Goal: Navigation & Orientation: Go to known website

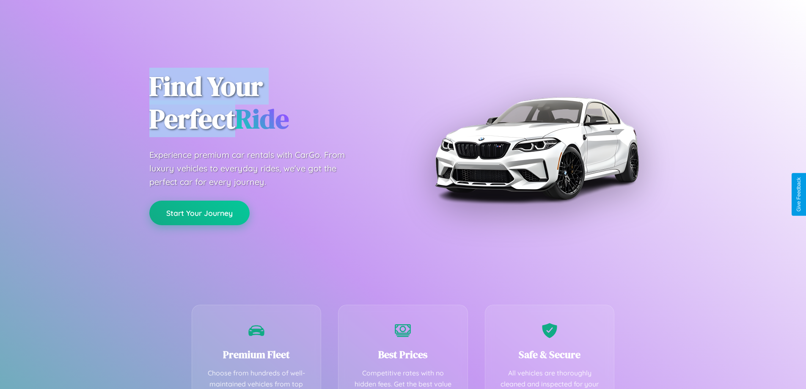
click at [199, 213] on button "Start Your Journey" at bounding box center [199, 213] width 100 height 25
click at [199, 212] on button "Start Your Journey" at bounding box center [199, 213] width 100 height 25
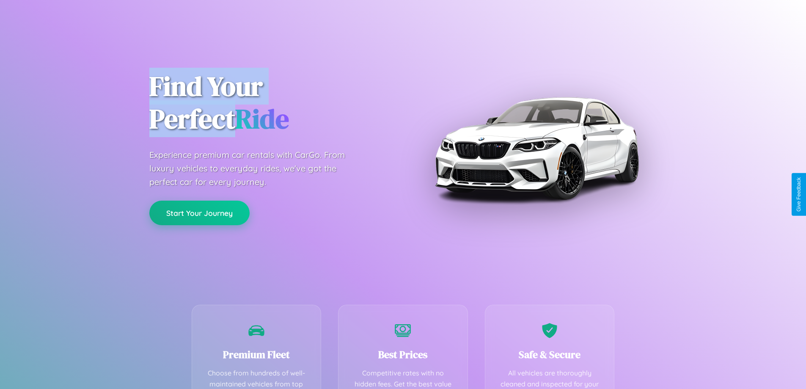
click at [199, 212] on button "Start Your Journey" at bounding box center [199, 213] width 100 height 25
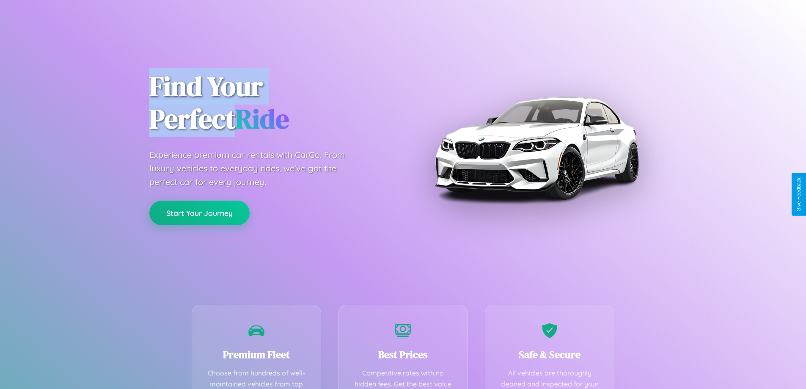
click at [199, 212] on button "Start Your Journey" at bounding box center [199, 213] width 100 height 25
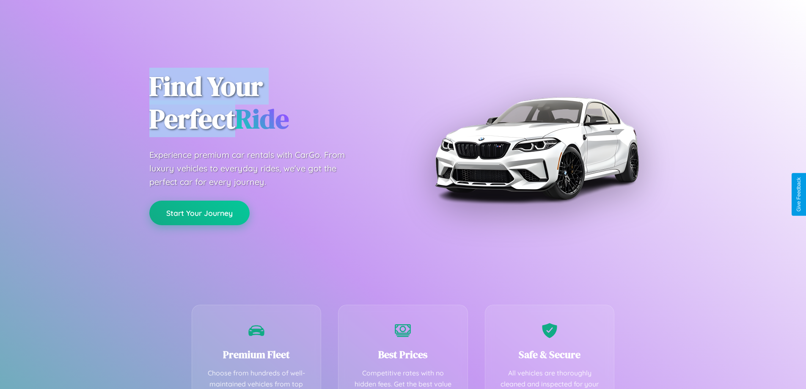
click at [199, 212] on button "Start Your Journey" at bounding box center [199, 213] width 100 height 25
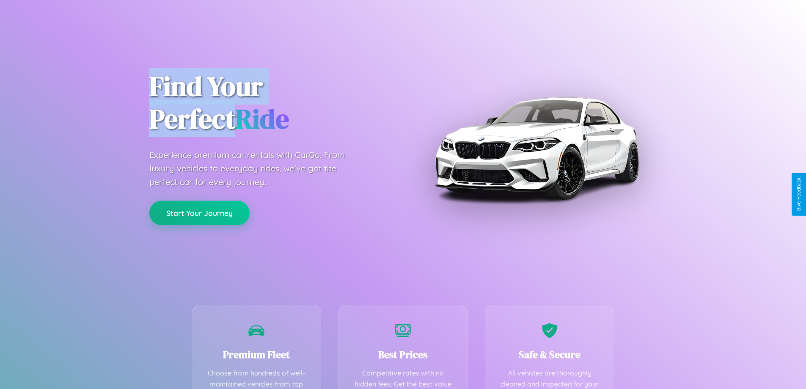
click at [199, 212] on button "Start Your Journey" at bounding box center [199, 213] width 100 height 25
